Goal: Task Accomplishment & Management: Complete application form

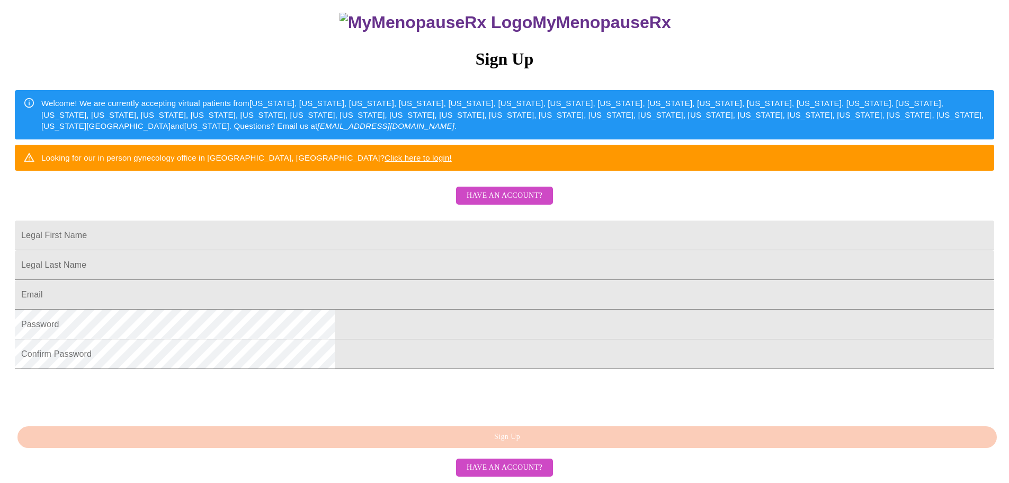
scroll to position [198, 0]
click at [503, 465] on span "Have an account?" at bounding box center [505, 467] width 76 height 13
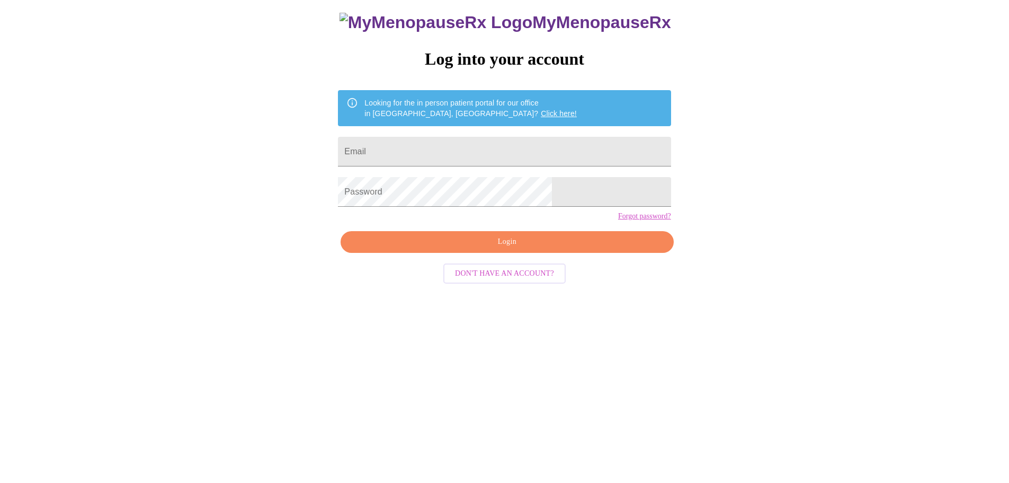
scroll to position [11, 0]
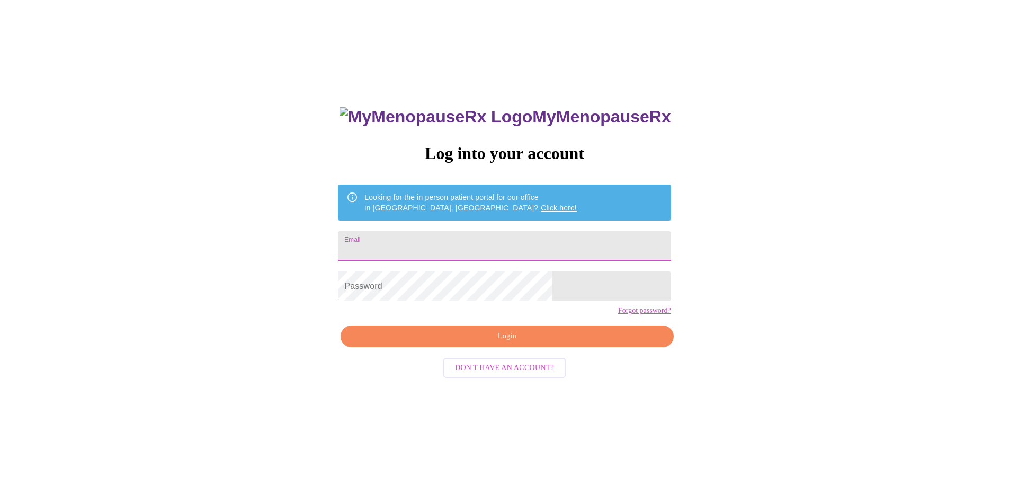
click at [468, 242] on input "Email" at bounding box center [504, 246] width 333 height 30
type input "[EMAIL_ADDRESS][DOMAIN_NAME]"
click at [525, 343] on span "Login" at bounding box center [507, 336] width 308 height 13
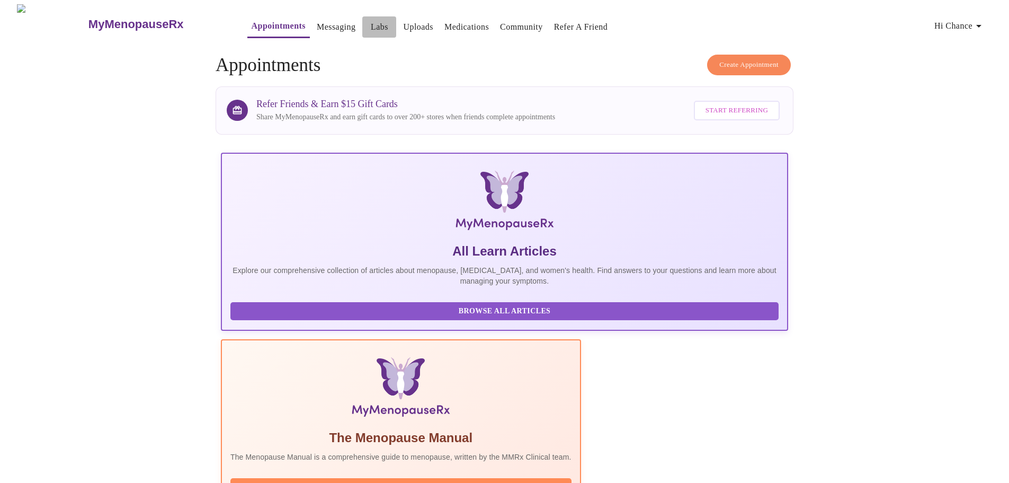
click at [371, 21] on link "Labs" at bounding box center [379, 27] width 17 height 15
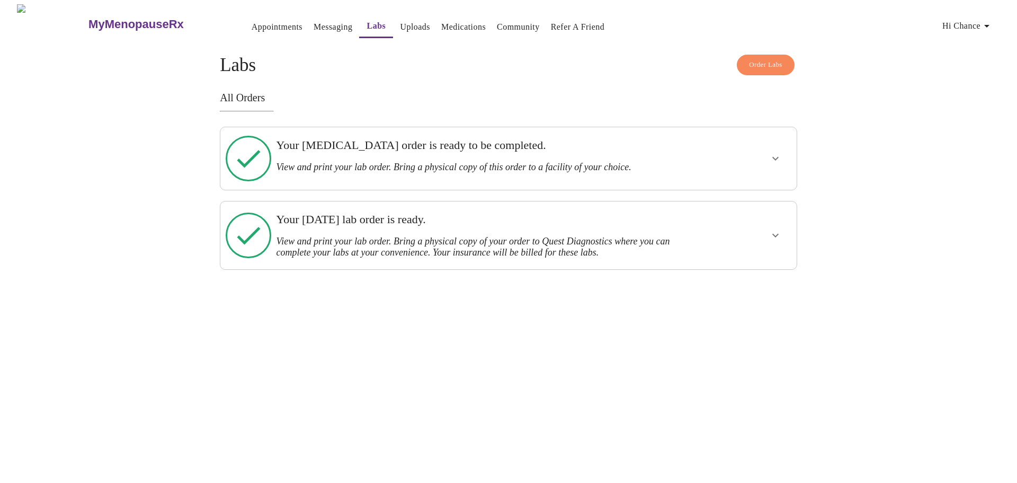
click at [400, 22] on link "Uploads" at bounding box center [415, 27] width 30 height 15
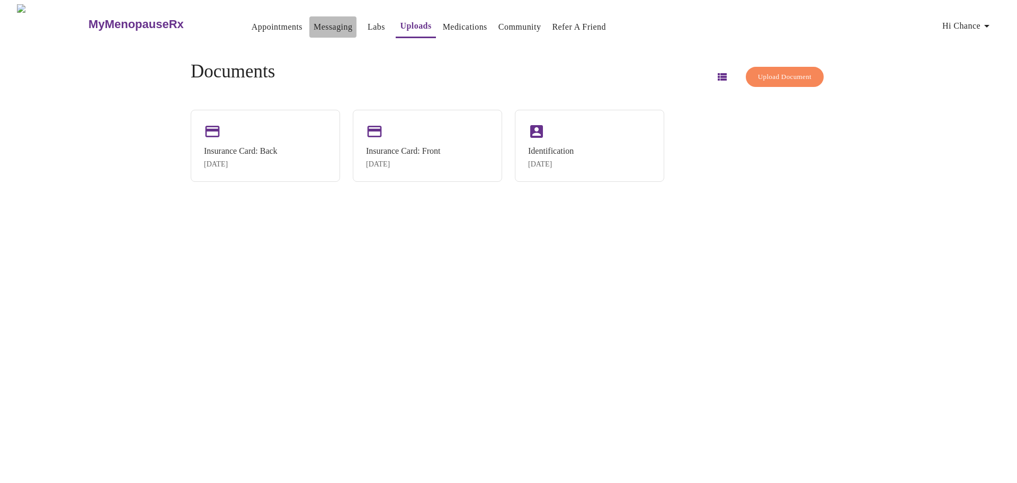
click at [314, 24] on link "Messaging" at bounding box center [333, 27] width 39 height 15
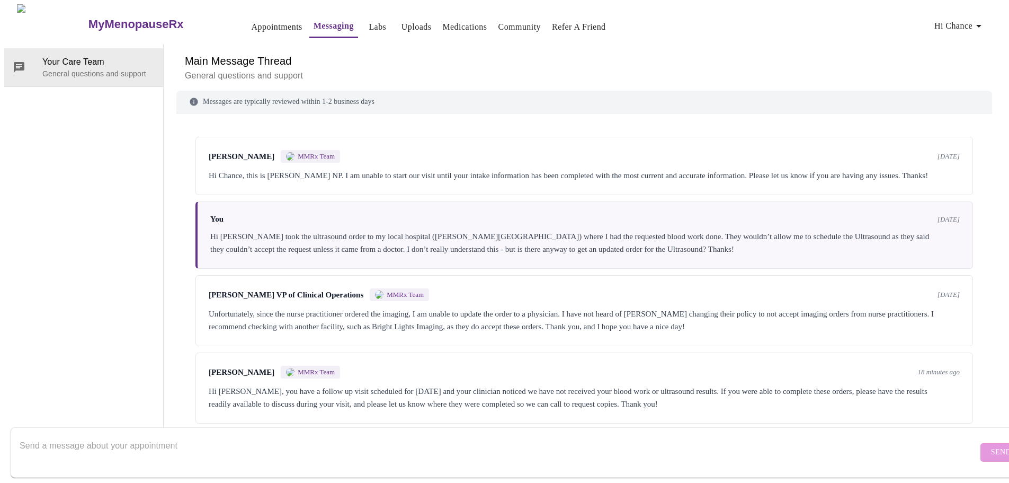
scroll to position [5, 0]
click at [223, 169] on div "Hi Chance, this is [PERSON_NAME] NP. I am unable to start our visit until your …" at bounding box center [584, 175] width 751 height 13
click at [270, 435] on textarea "Send a message about your appointment" at bounding box center [499, 452] width 959 height 34
drag, startPoint x: 270, startPoint y: 427, endPoint x: 145, endPoint y: 151, distance: 302.6
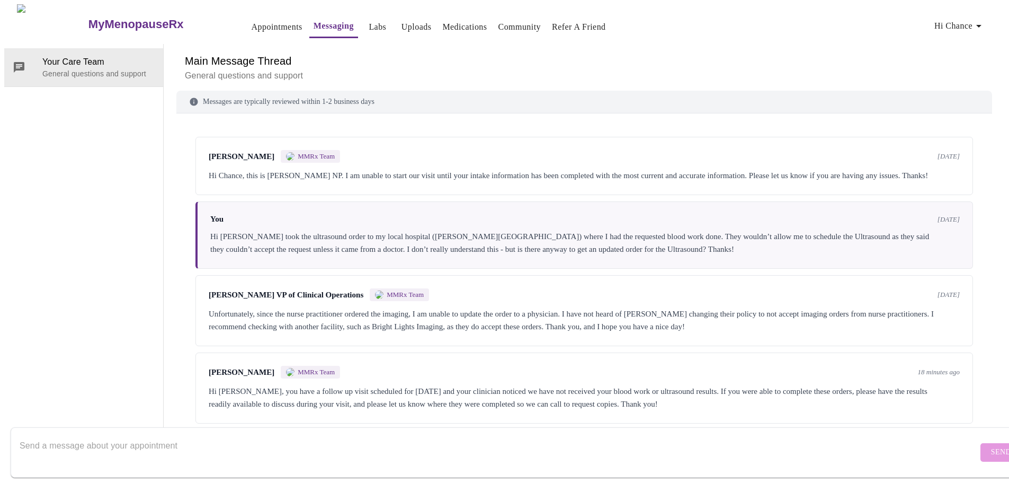
click at [145, 151] on div "Your Care Team General questions and support" at bounding box center [83, 242] width 159 height 397
click at [369, 21] on link "Labs" at bounding box center [377, 27] width 17 height 15
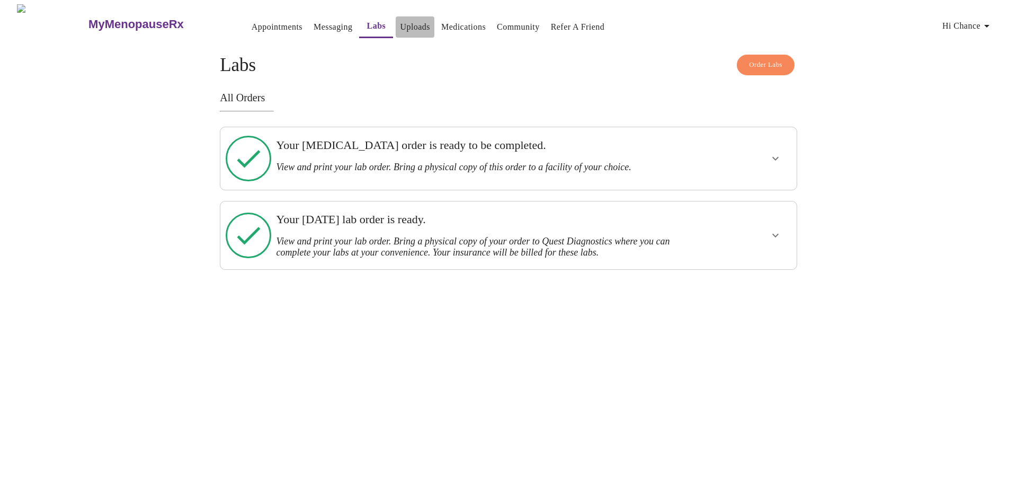
click at [400, 20] on link "Uploads" at bounding box center [415, 27] width 30 height 15
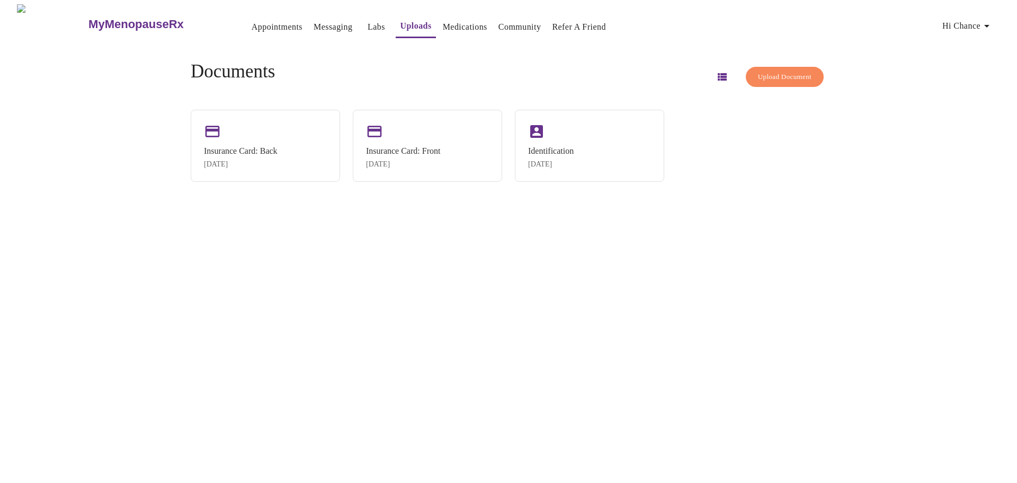
click at [775, 74] on span "Upload Document" at bounding box center [785, 77] width 54 height 12
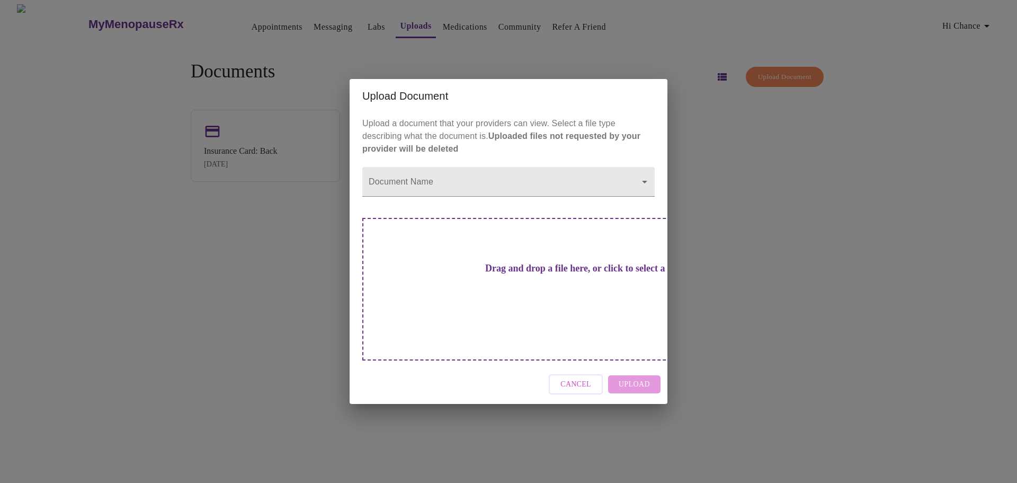
click at [527, 301] on div "Drag and drop a file here, or click to select a file" at bounding box center [582, 289] width 441 height 143
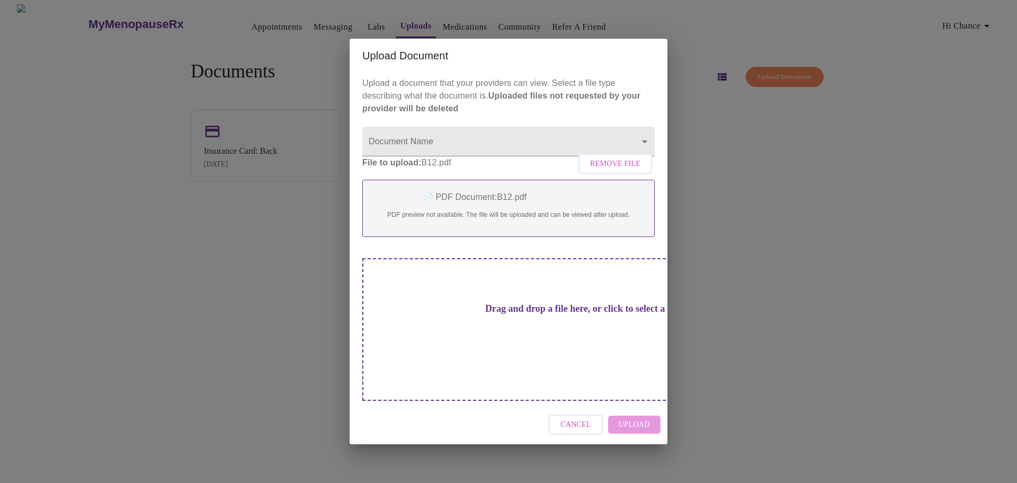
click at [642, 408] on div "Cancel Upload" at bounding box center [509, 425] width 318 height 40
click at [492, 203] on p "📄 PDF Document: B12.pdf" at bounding box center [509, 197] width 270 height 13
click at [512, 157] on body "MyMenopauseRx Appointments Messaging Labs Uploads Medications Community Refer a…" at bounding box center [508, 245] width 1009 height 483
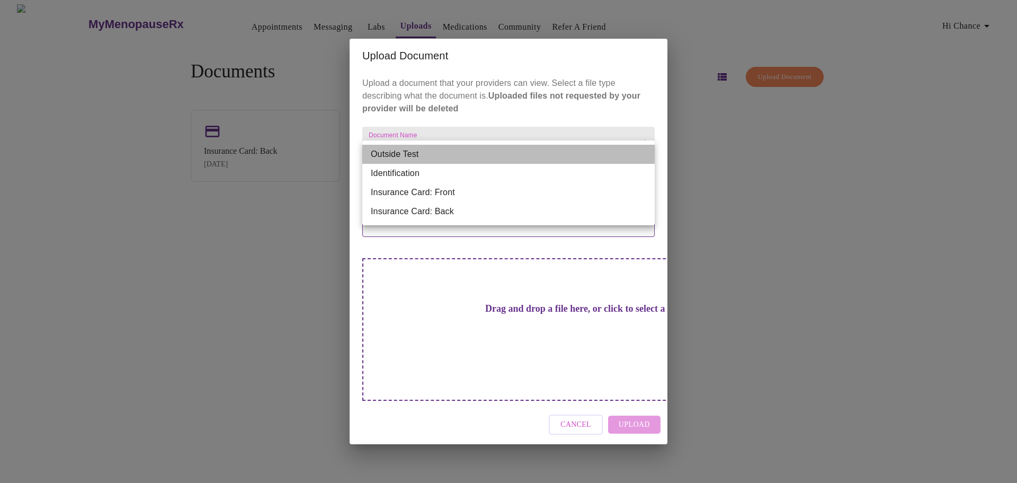
click at [402, 150] on li "Outside Test" at bounding box center [508, 154] width 292 height 19
type input "Outside Test"
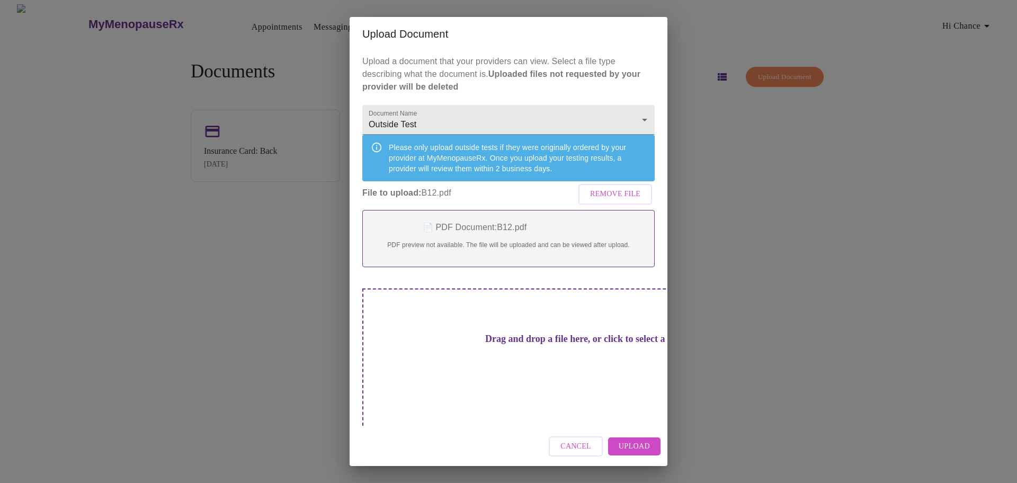
click at [484, 234] on p "📄 PDF Document: B12.pdf" at bounding box center [509, 227] width 270 height 13
click at [632, 440] on span "Upload" at bounding box center [634, 446] width 31 height 13
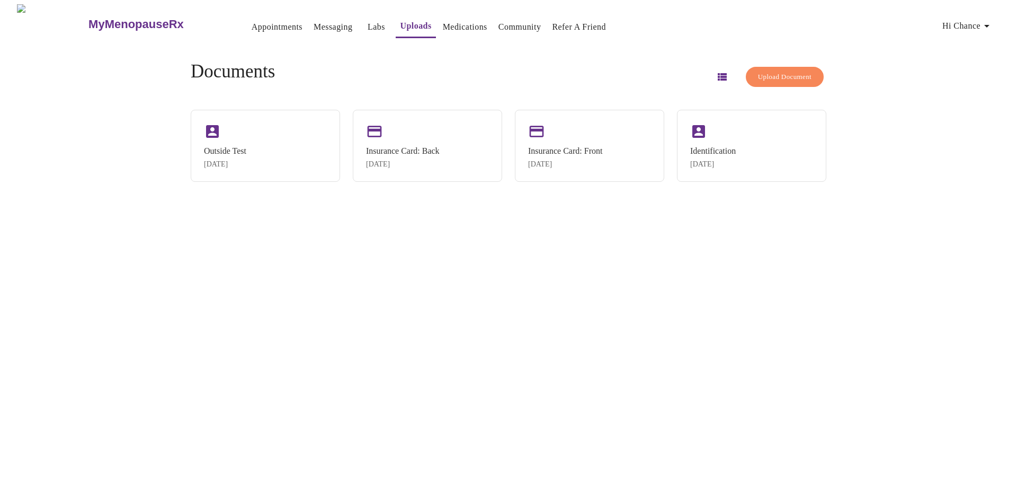
click at [771, 71] on span "Upload Document" at bounding box center [785, 77] width 54 height 12
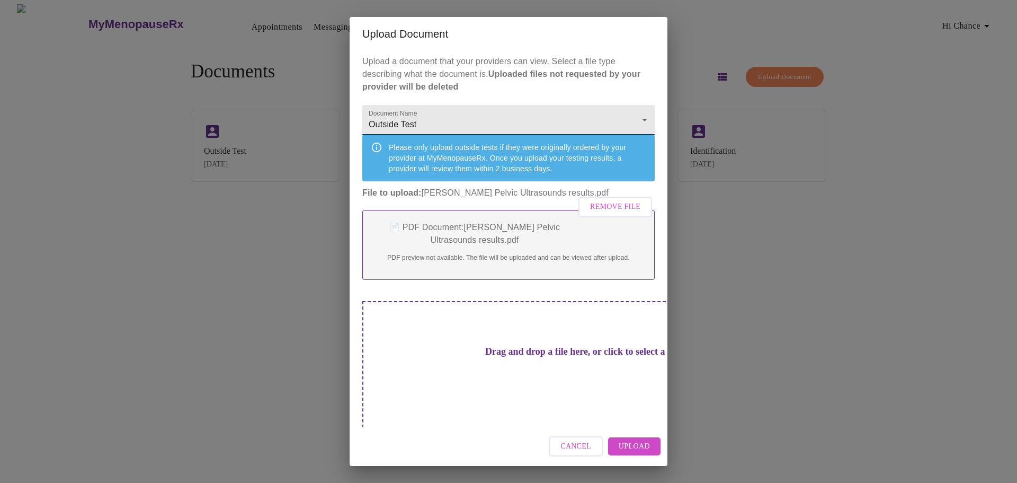
click at [514, 118] on body "MyMenopauseRx Appointments Messaging Labs Uploads Medications Community Refer a…" at bounding box center [508, 245] width 1009 height 483
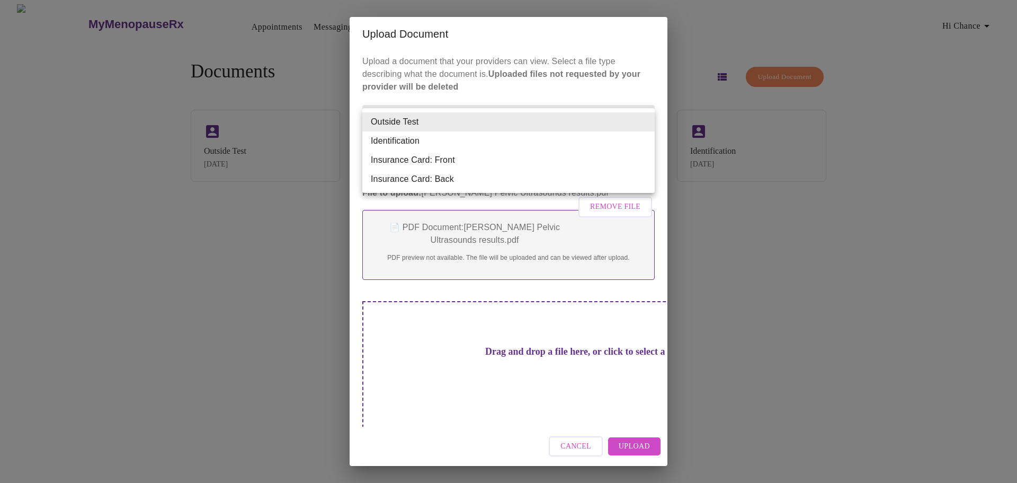
click at [514, 118] on li "Outside Test" at bounding box center [508, 121] width 292 height 19
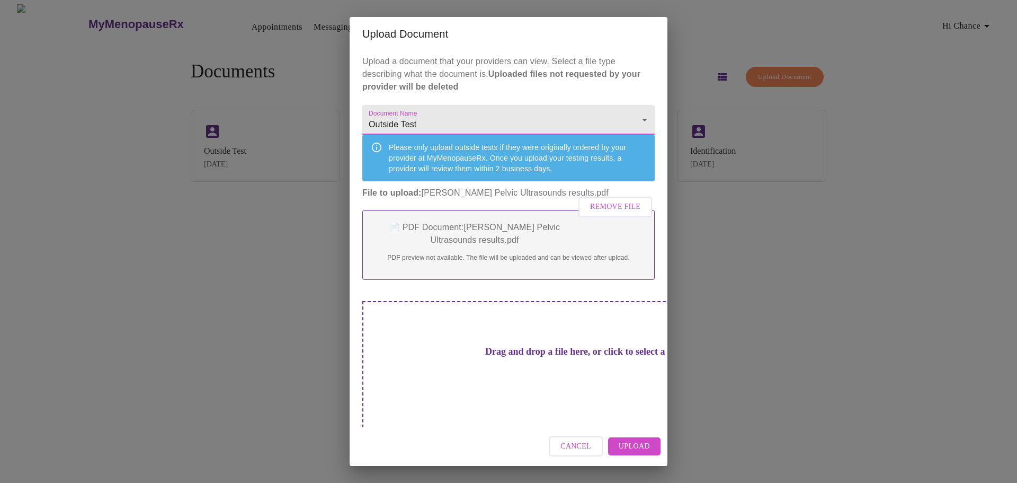
click at [641, 444] on span "Upload" at bounding box center [634, 446] width 31 height 13
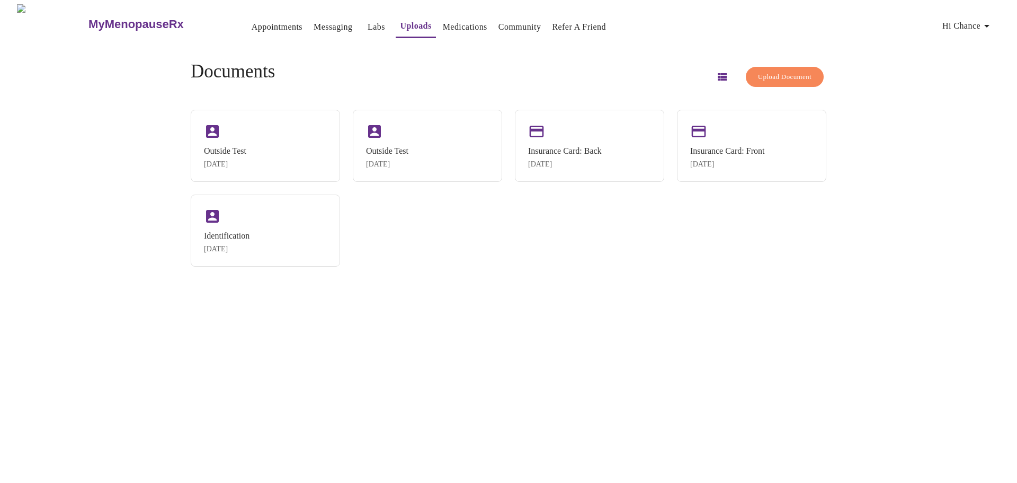
click at [777, 67] on button "Upload Document" at bounding box center [785, 77] width 78 height 21
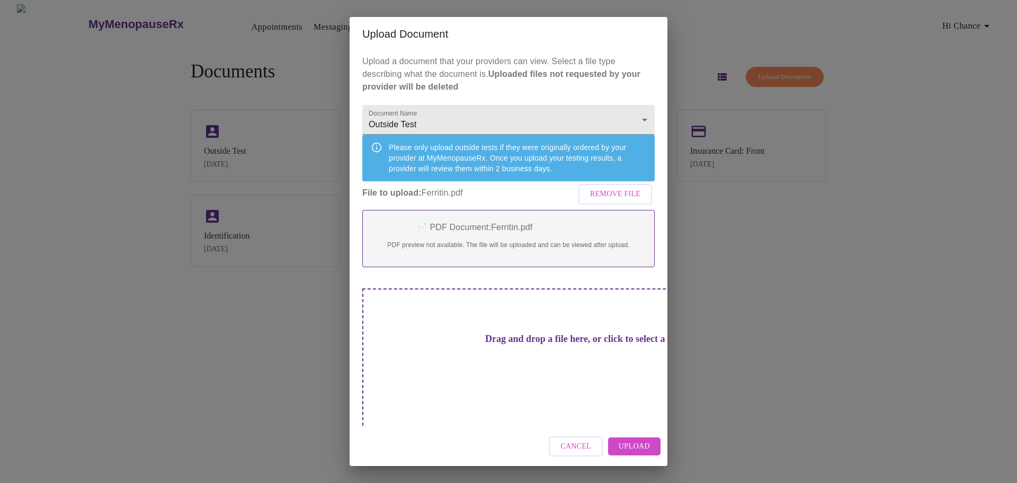
click at [637, 440] on span "Upload" at bounding box center [634, 446] width 31 height 13
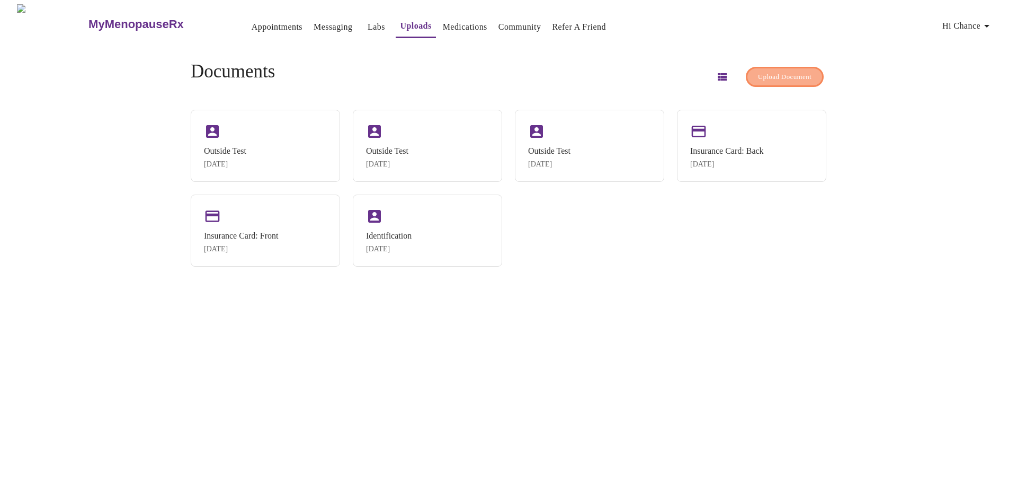
click at [766, 74] on span "Upload Document" at bounding box center [785, 77] width 54 height 12
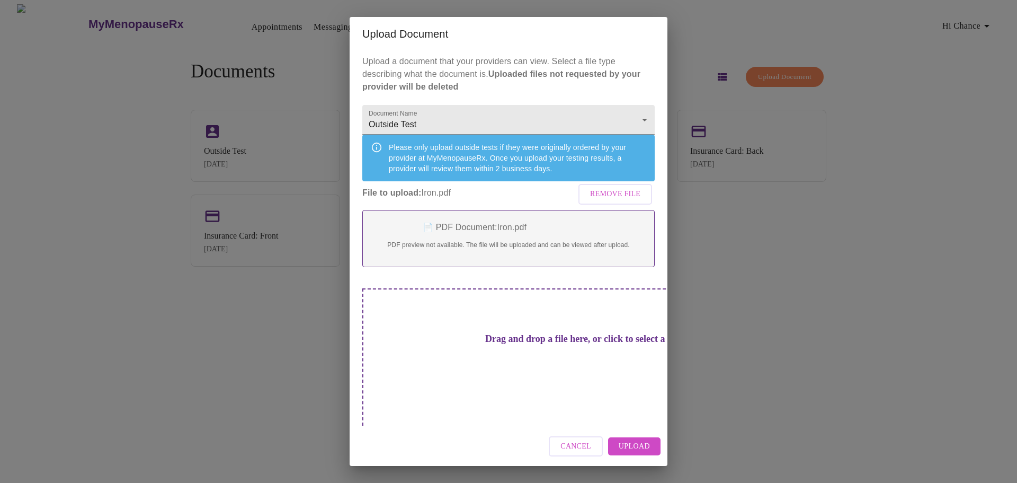
click at [644, 442] on span "Upload" at bounding box center [634, 446] width 31 height 13
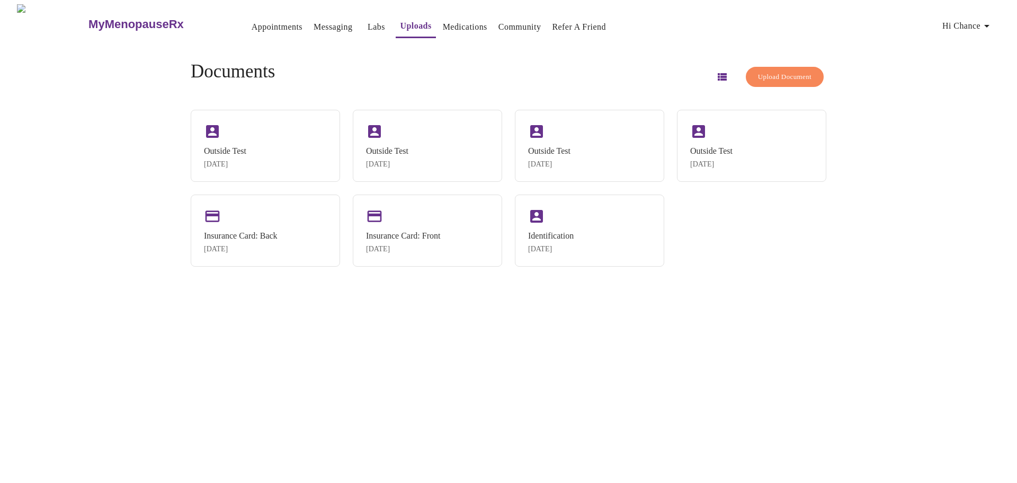
click at [768, 71] on span "Upload Document" at bounding box center [785, 77] width 54 height 12
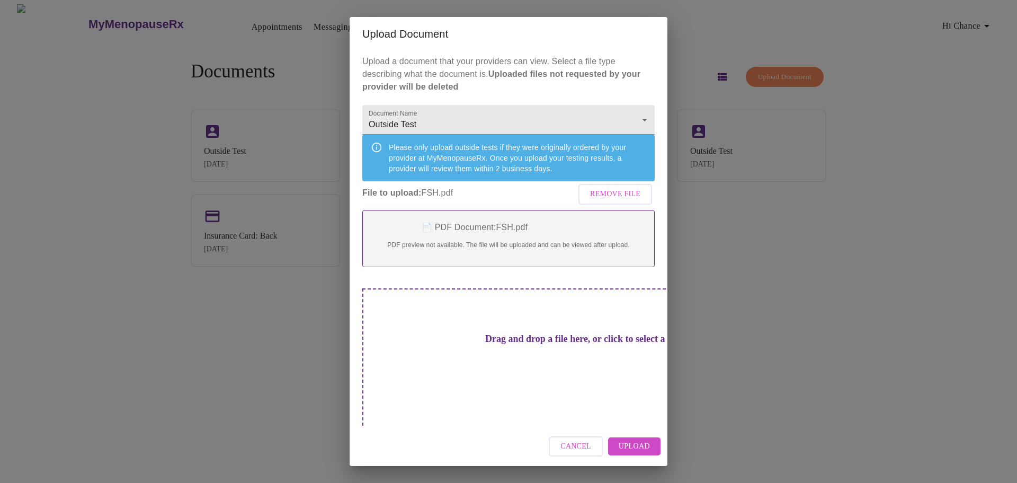
click at [638, 440] on span "Upload" at bounding box center [634, 446] width 31 height 13
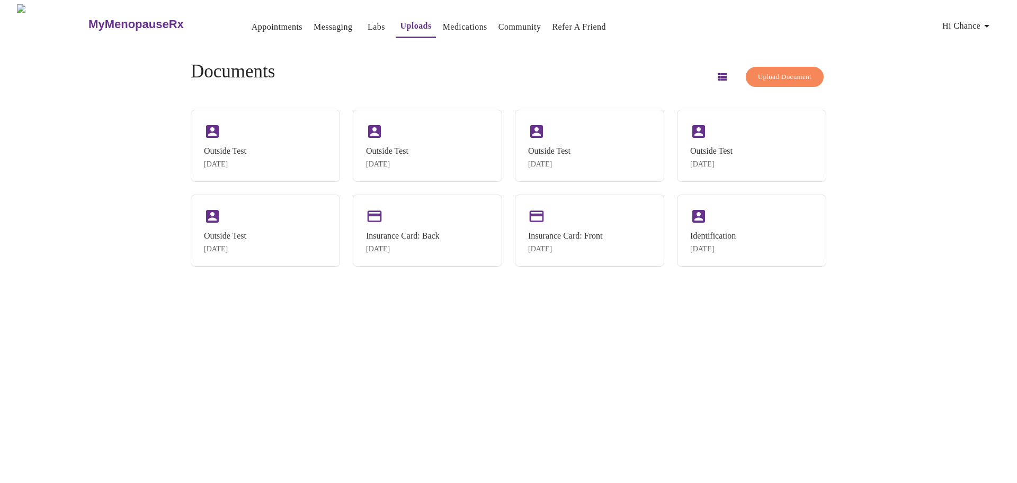
click at [783, 67] on button "Upload Document" at bounding box center [785, 77] width 78 height 21
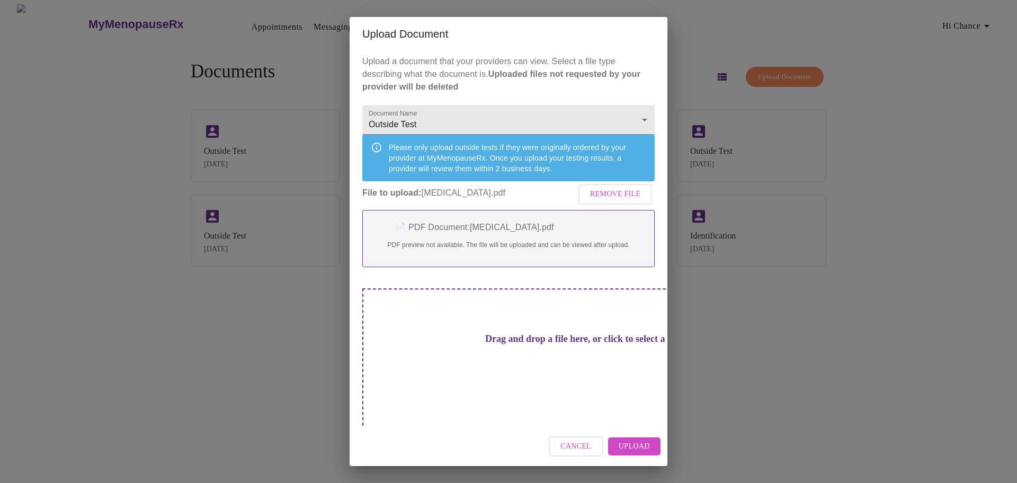
click at [645, 440] on span "Upload" at bounding box center [634, 446] width 31 height 13
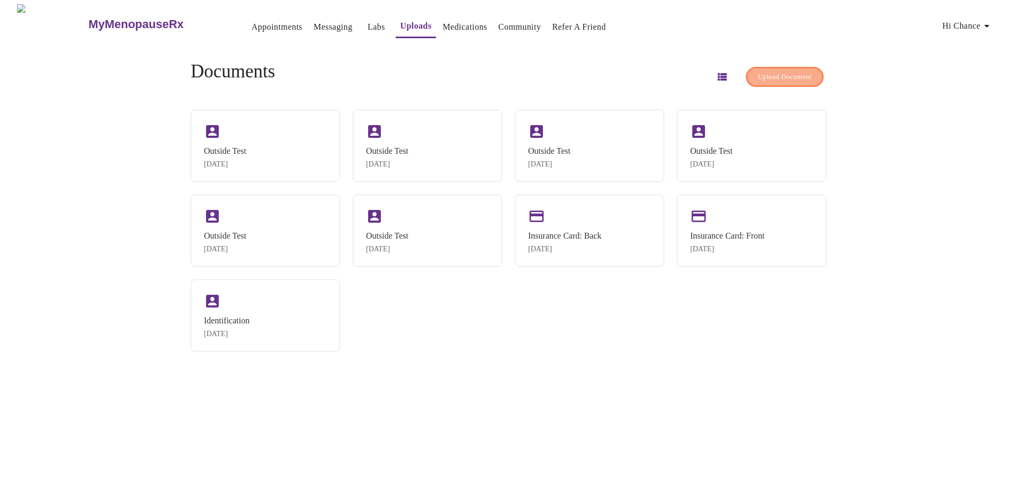
click at [758, 75] on span "Upload Document" at bounding box center [785, 77] width 54 height 12
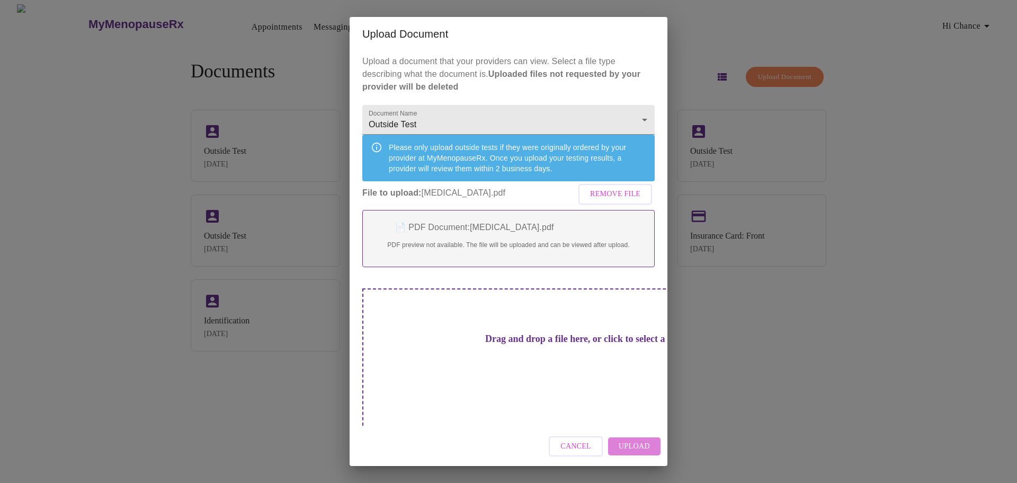
click at [650, 440] on span "Upload" at bounding box center [634, 446] width 31 height 13
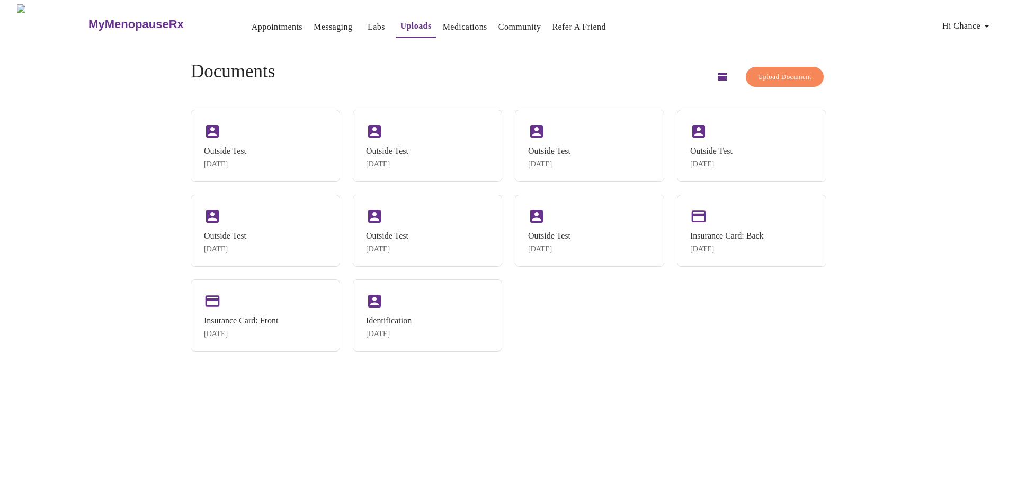
click at [758, 72] on span "Upload Document" at bounding box center [785, 77] width 54 height 12
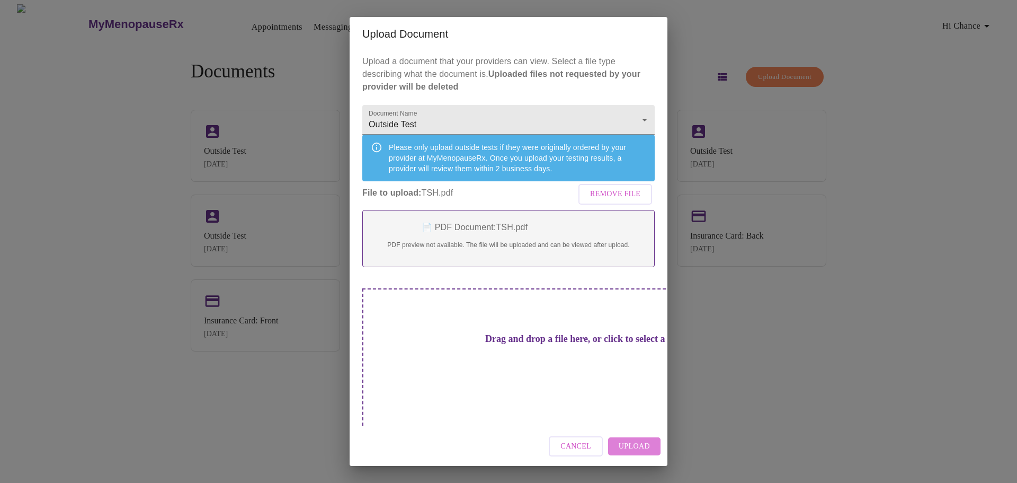
click at [647, 440] on span "Upload" at bounding box center [634, 446] width 31 height 13
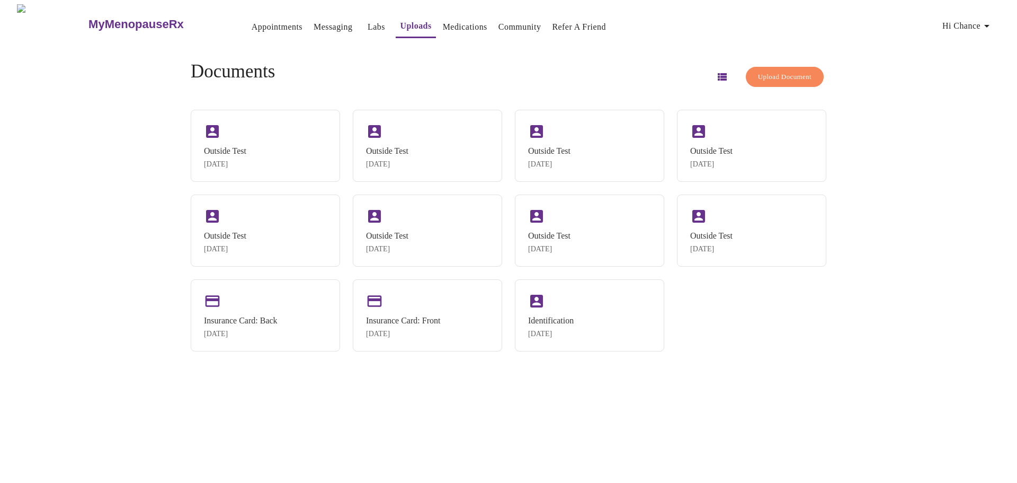
click at [784, 72] on span "Upload Document" at bounding box center [785, 77] width 54 height 12
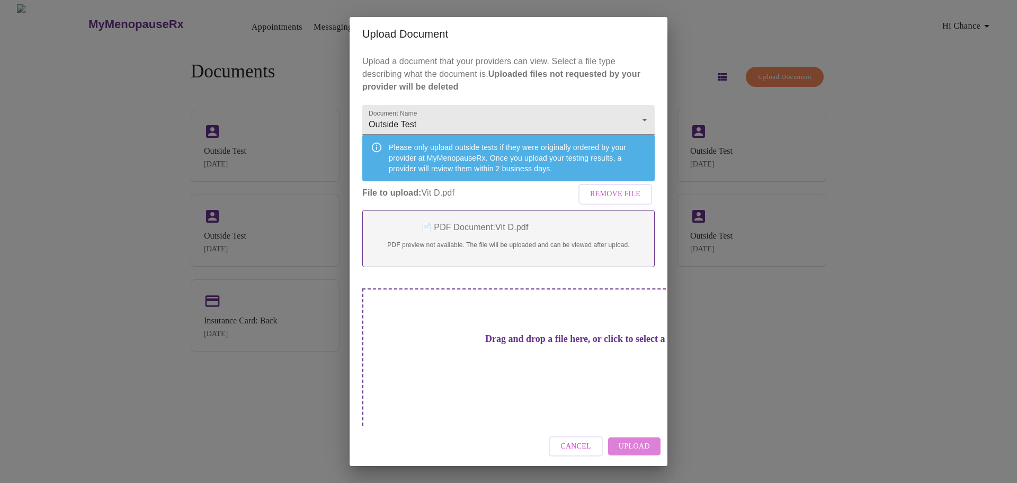
click at [634, 440] on span "Upload" at bounding box center [634, 446] width 31 height 13
